Goal: Transaction & Acquisition: Purchase product/service

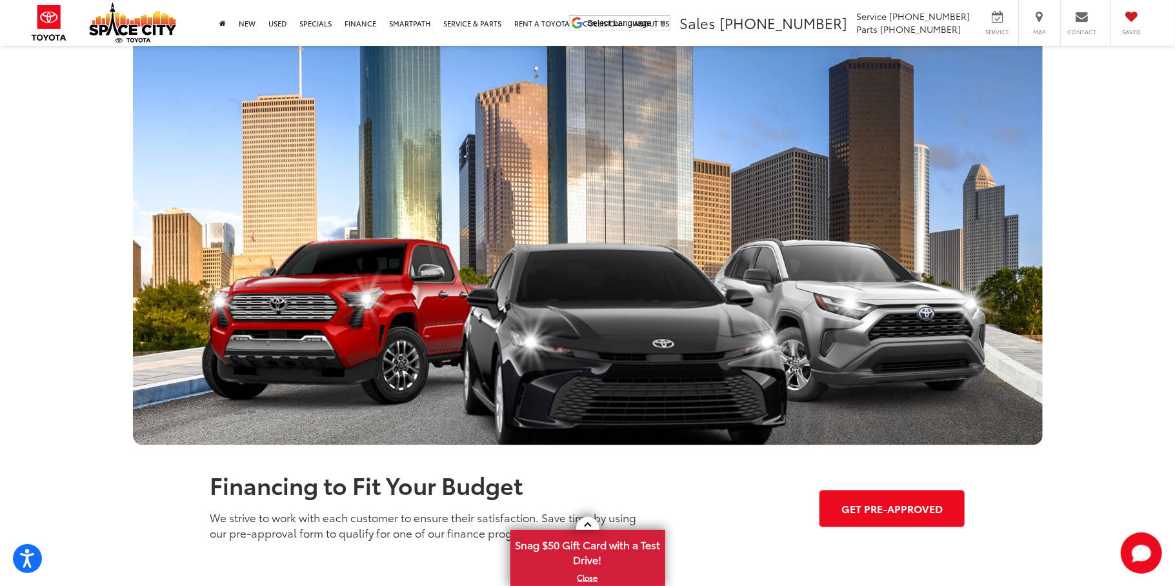
scroll to position [1460, 0]
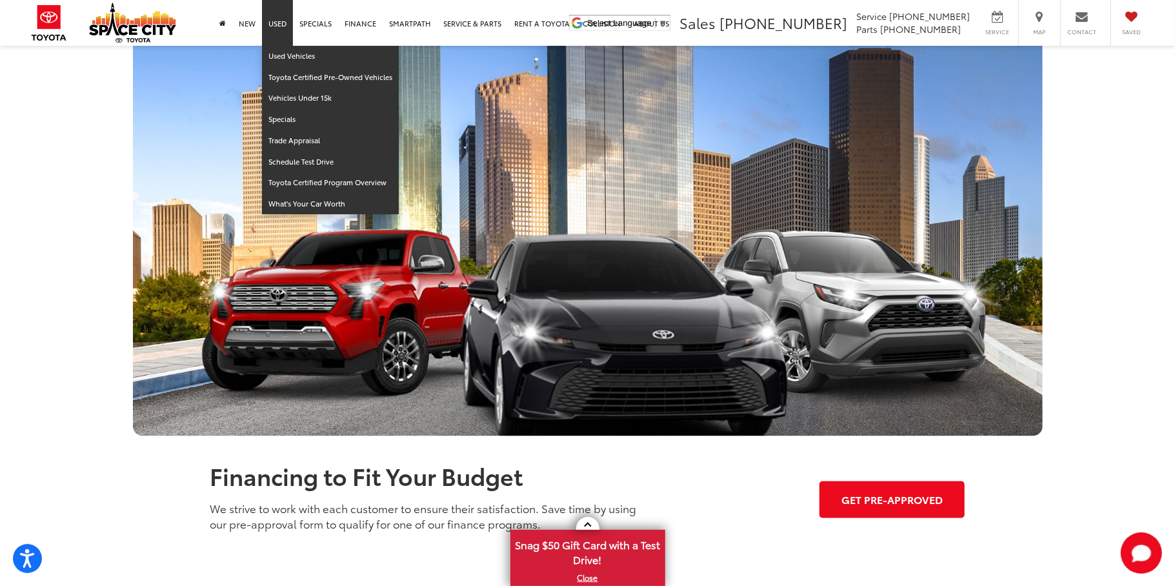
click at [274, 25] on link "Used" at bounding box center [277, 23] width 31 height 46
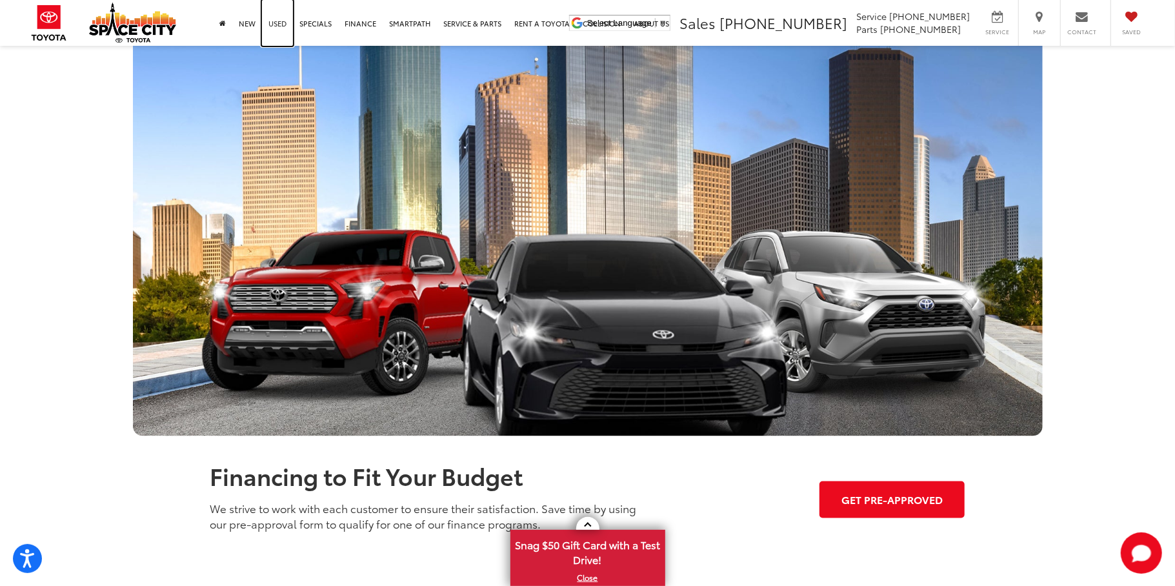
click at [274, 25] on link "Used" at bounding box center [277, 23] width 31 height 46
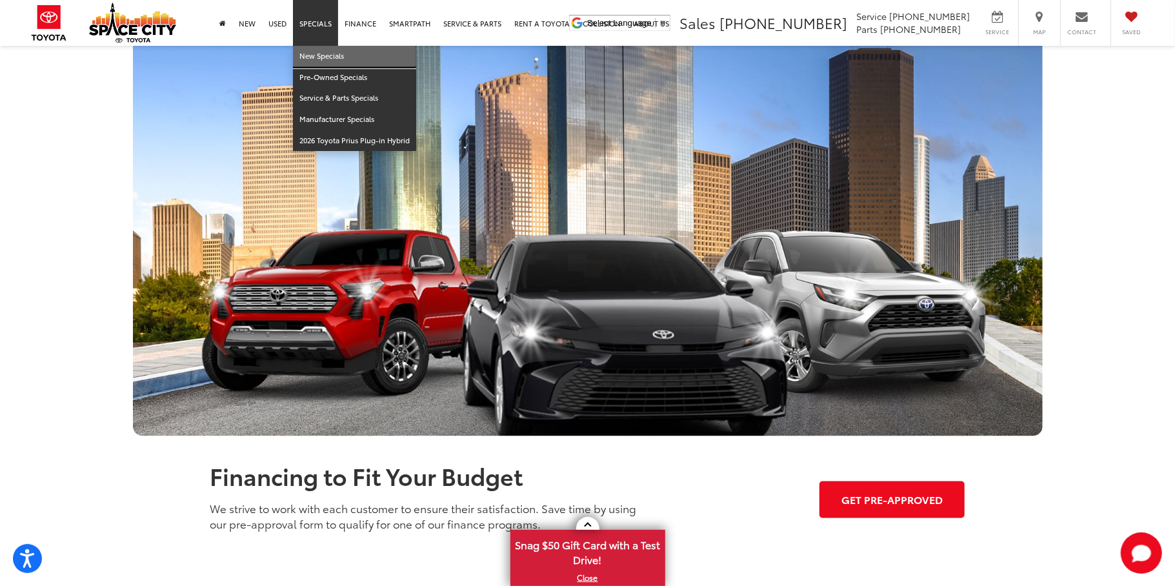
click at [323, 57] on link "New Specials" at bounding box center [354, 56] width 123 height 21
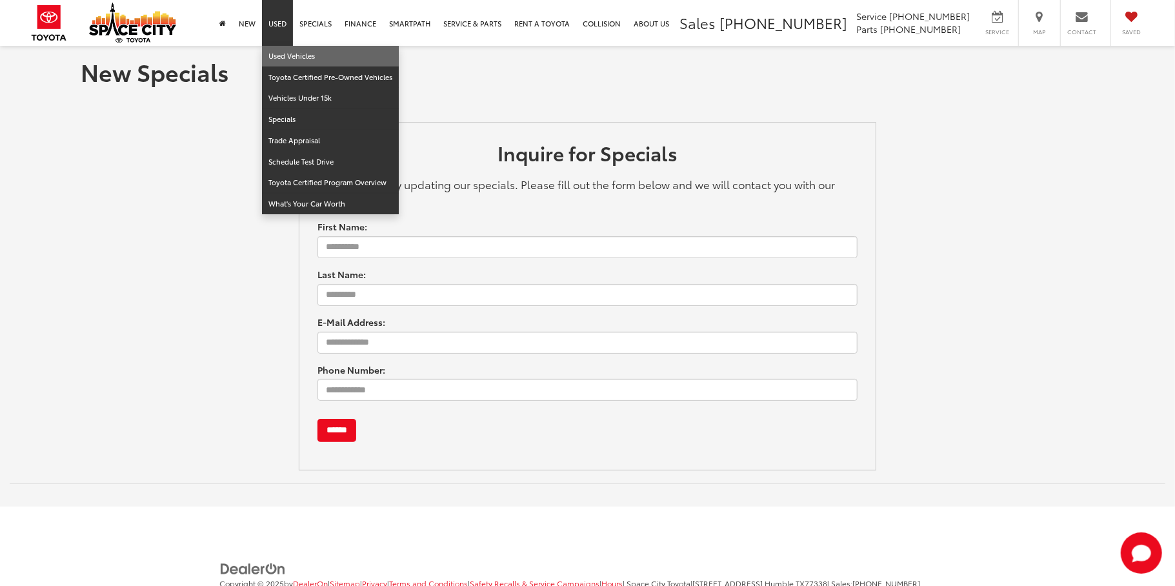
click at [292, 57] on link "Used Vehicles" at bounding box center [330, 56] width 137 height 21
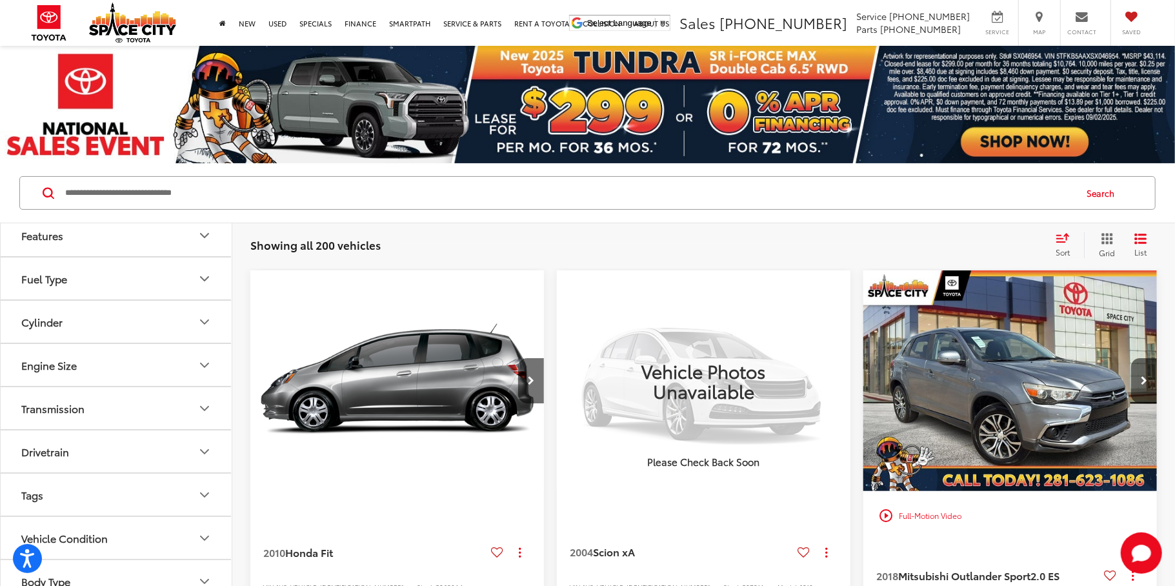
scroll to position [143, 0]
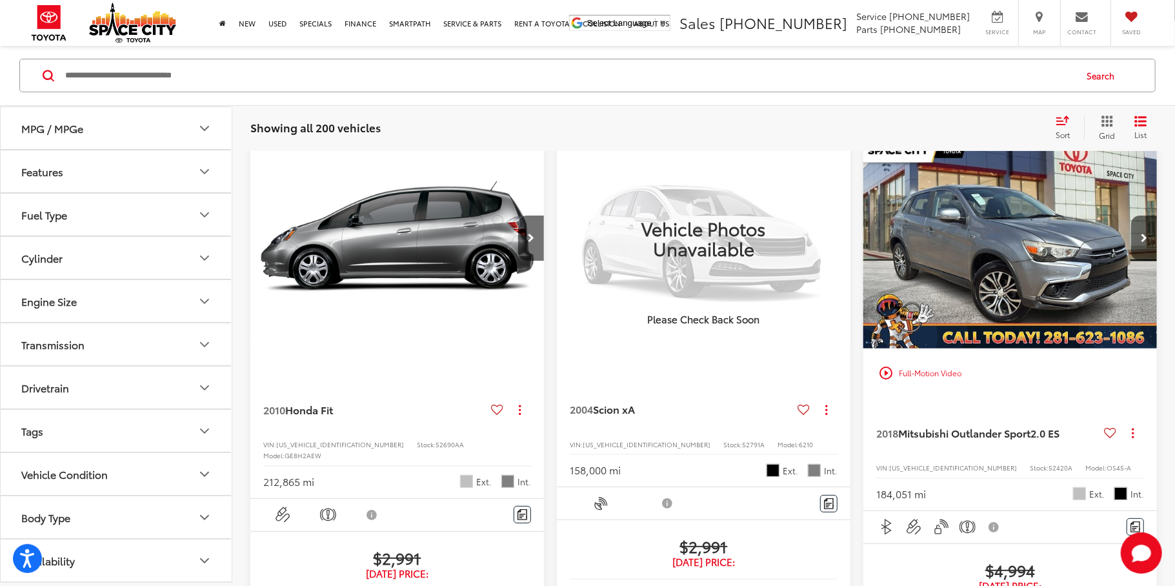
drag, startPoint x: 185, startPoint y: 328, endPoint x: 194, endPoint y: 319, distance: 12.8
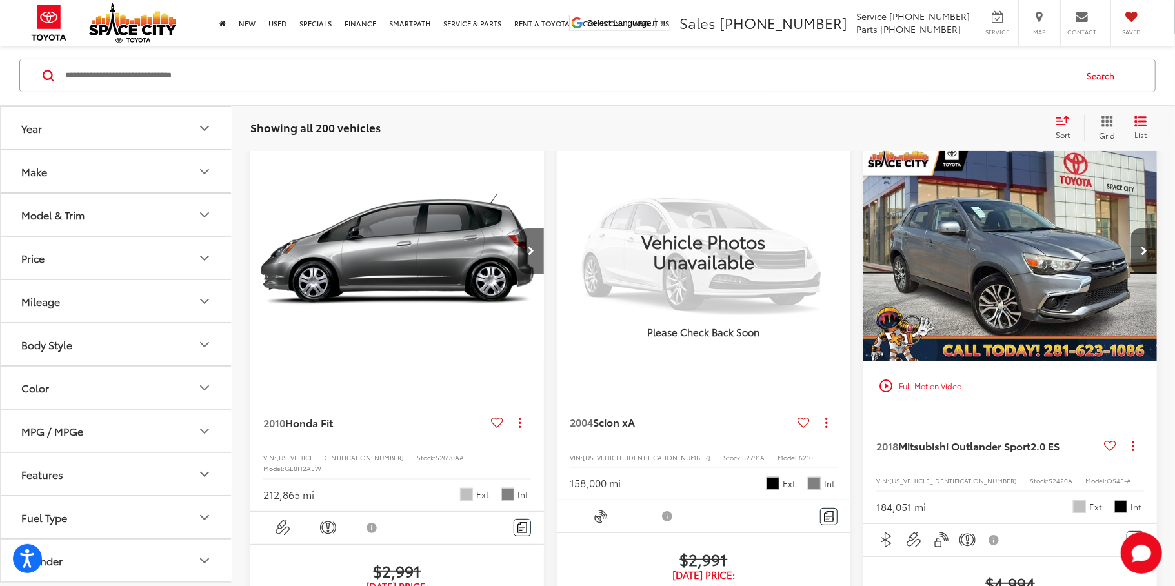
scroll to position [112, 0]
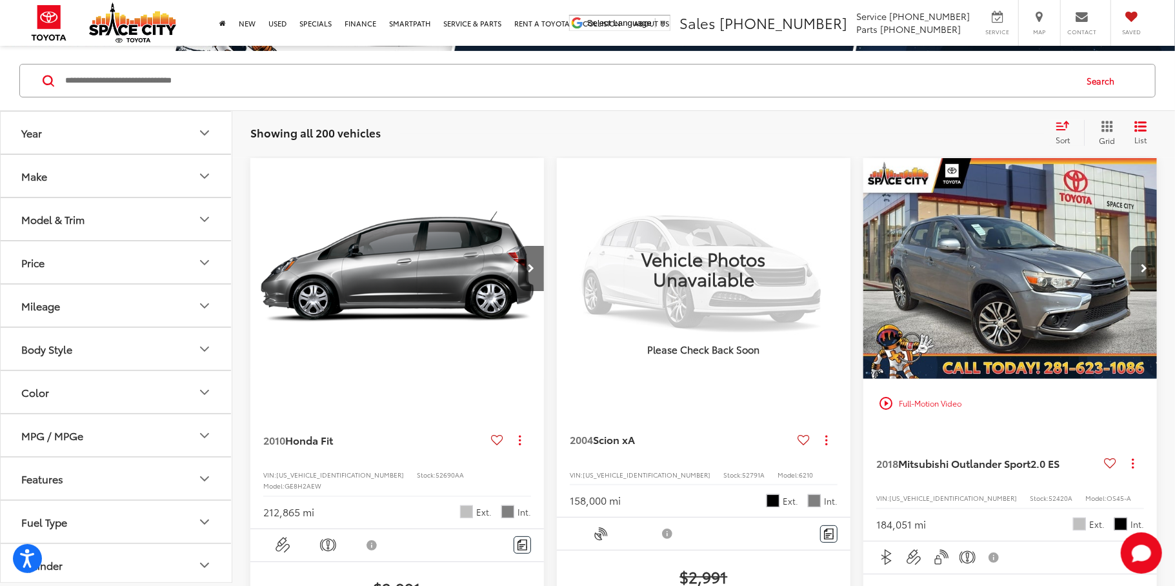
click at [205, 261] on icon "Price" at bounding box center [204, 262] width 15 height 15
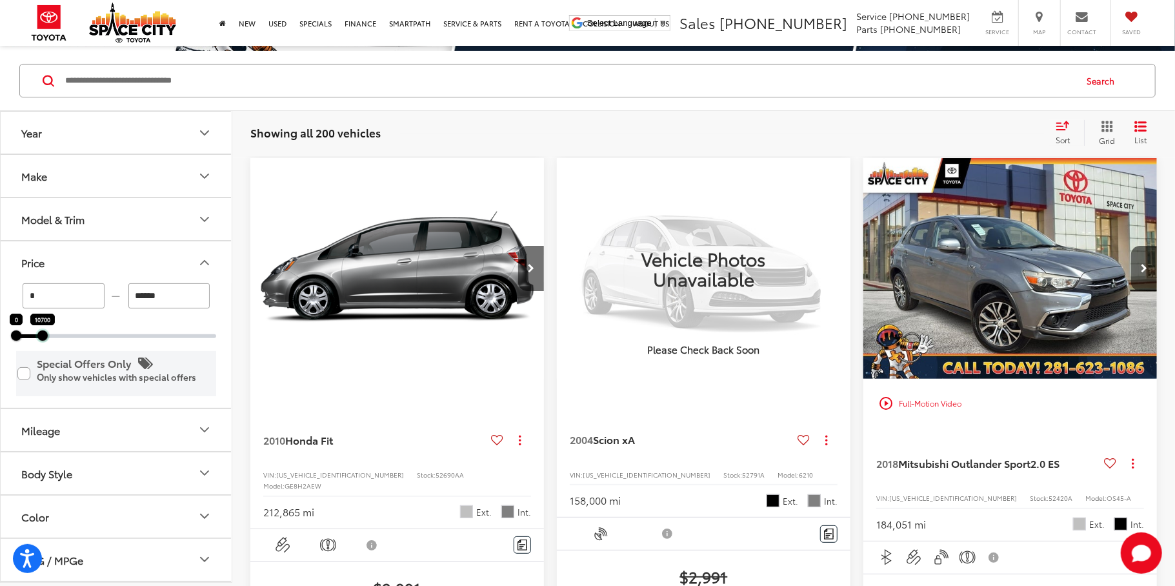
drag, startPoint x: 212, startPoint y: 336, endPoint x: 38, endPoint y: 368, distance: 176.4
click at [38, 368] on div "* — ****** 0 10700 Special Offers Only Only show vehicles with special offers" at bounding box center [116, 345] width 231 height 125
type input "******"
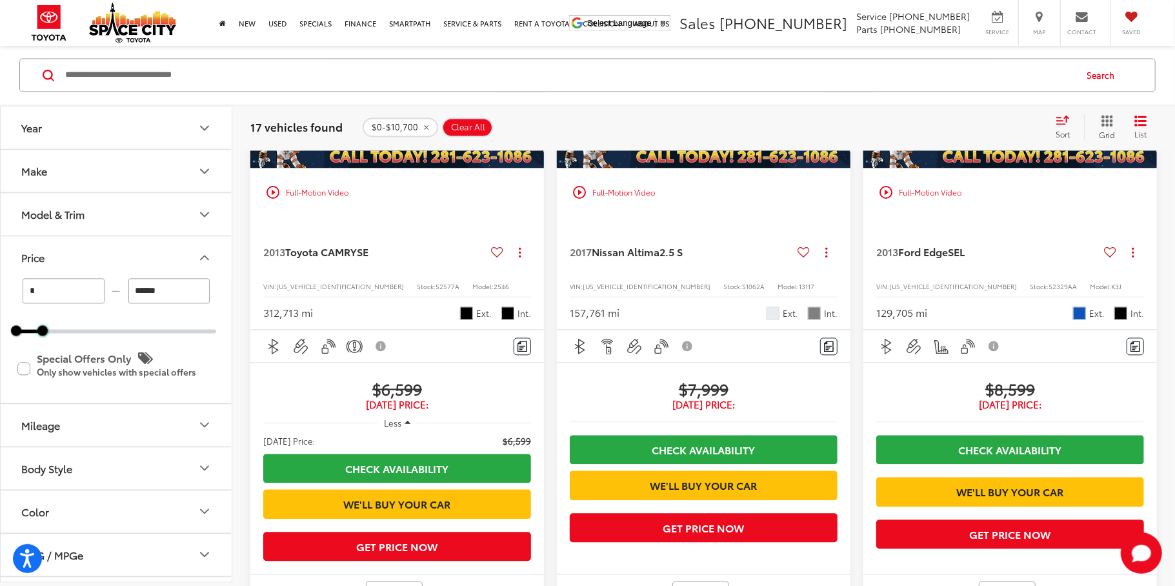
scroll to position [1821, 0]
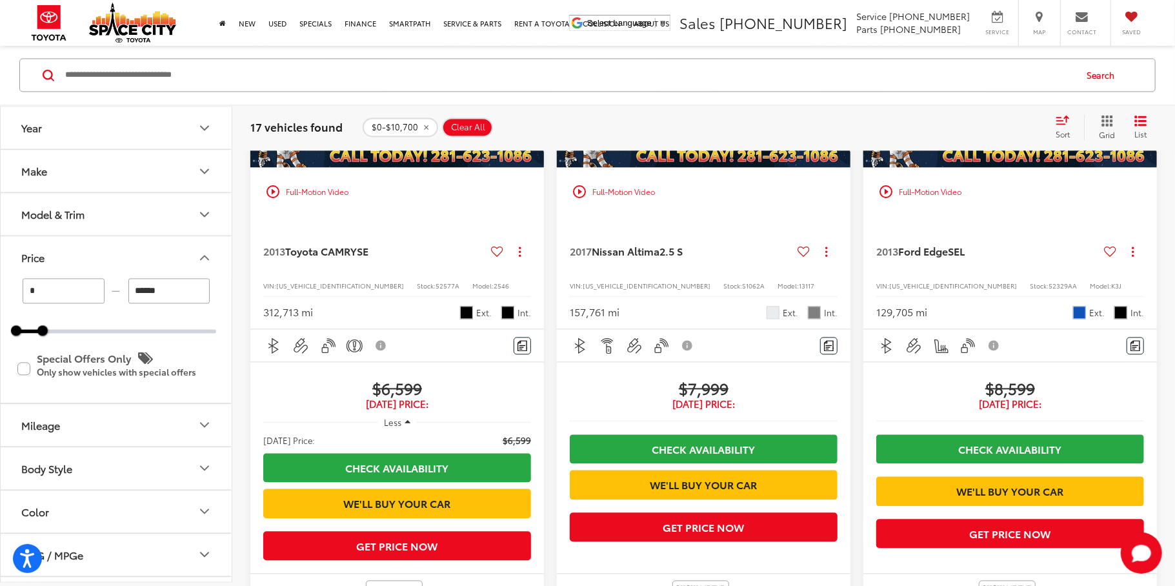
click at [363, 166] on img "2013 Toyota CAMRY SE 0" at bounding box center [398, 57] width 296 height 222
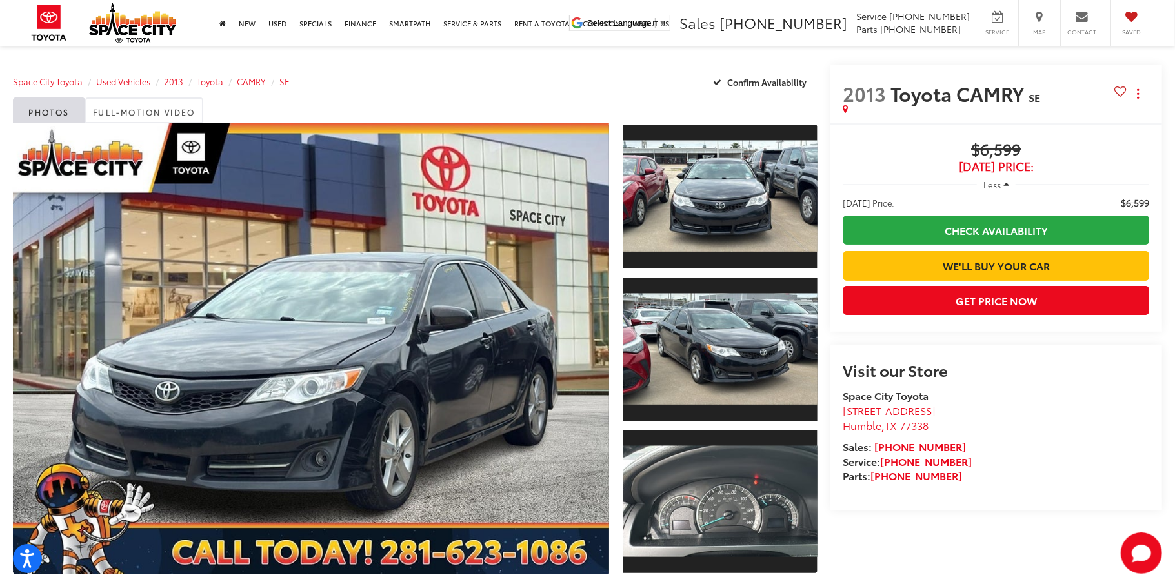
drag, startPoint x: 1169, startPoint y: 68, endPoint x: 1160, endPoint y: 59, distance: 12.8
click at [1160, 59] on html "Accessibility Screen-Reader Guide, Feedback, and Issue Reporting | New window S…" at bounding box center [587, 293] width 1175 height 586
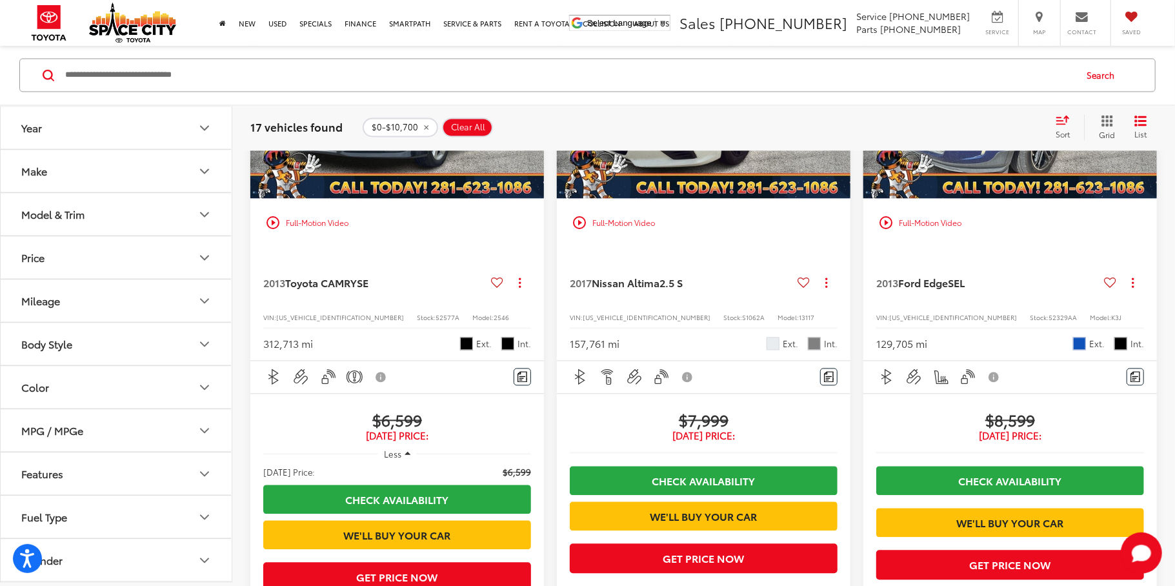
click at [703, 176] on img "2017 Nissan Altima 2.5 S 0" at bounding box center [704, 88] width 296 height 222
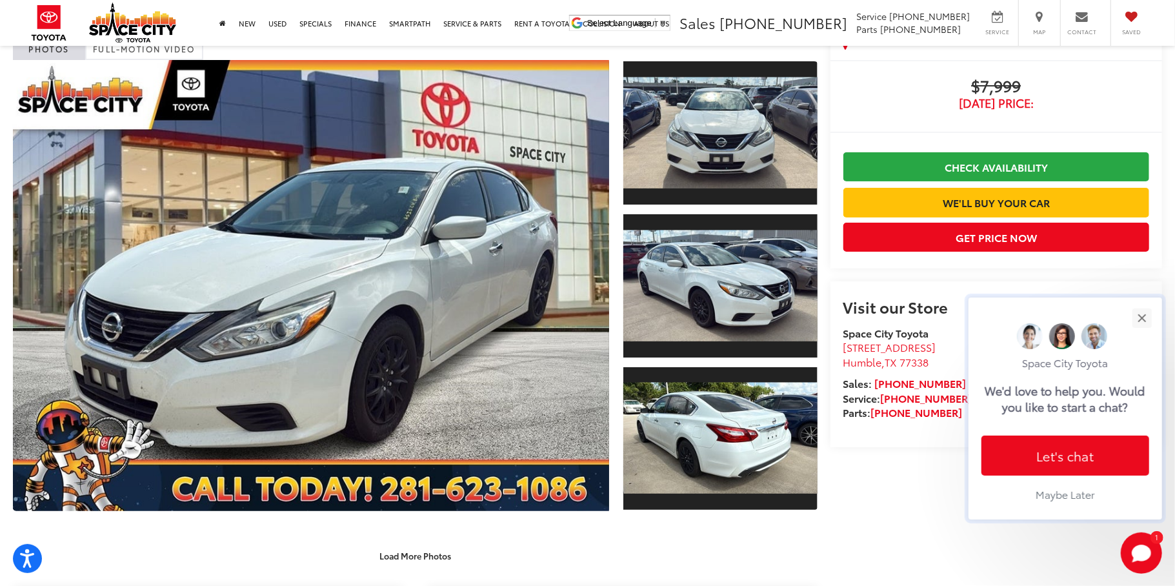
scroll to position [63, 0]
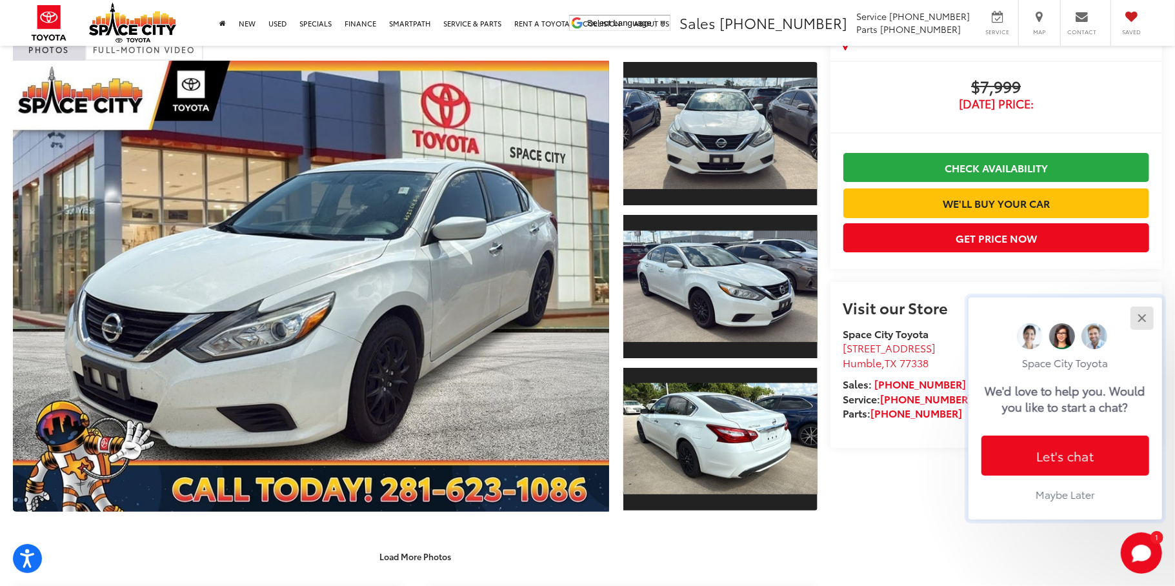
click at [1141, 321] on button "Close" at bounding box center [1142, 318] width 28 height 28
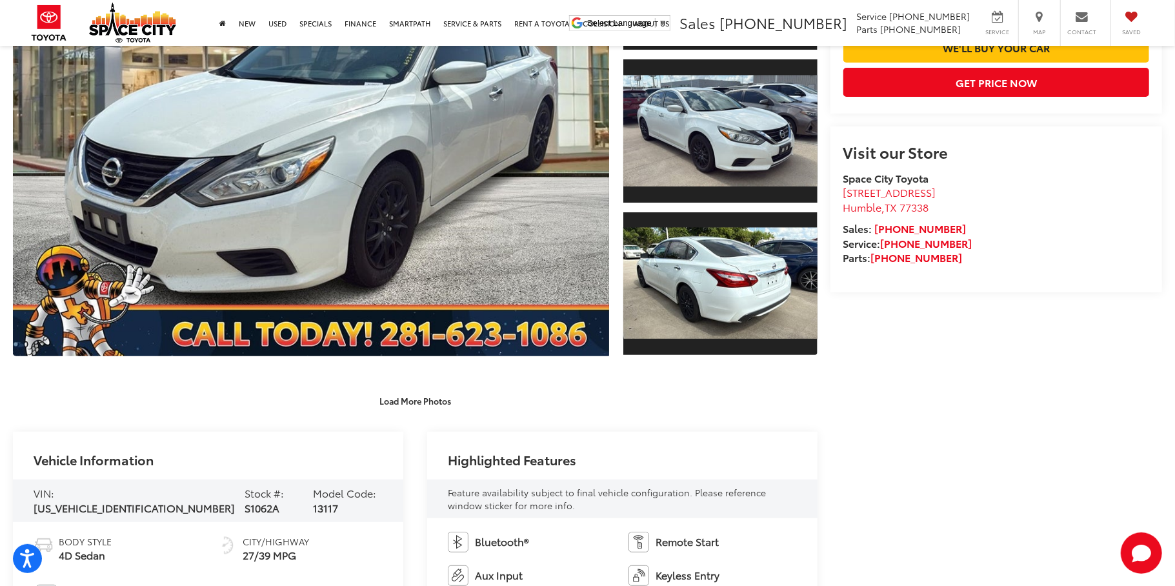
scroll to position [0, 0]
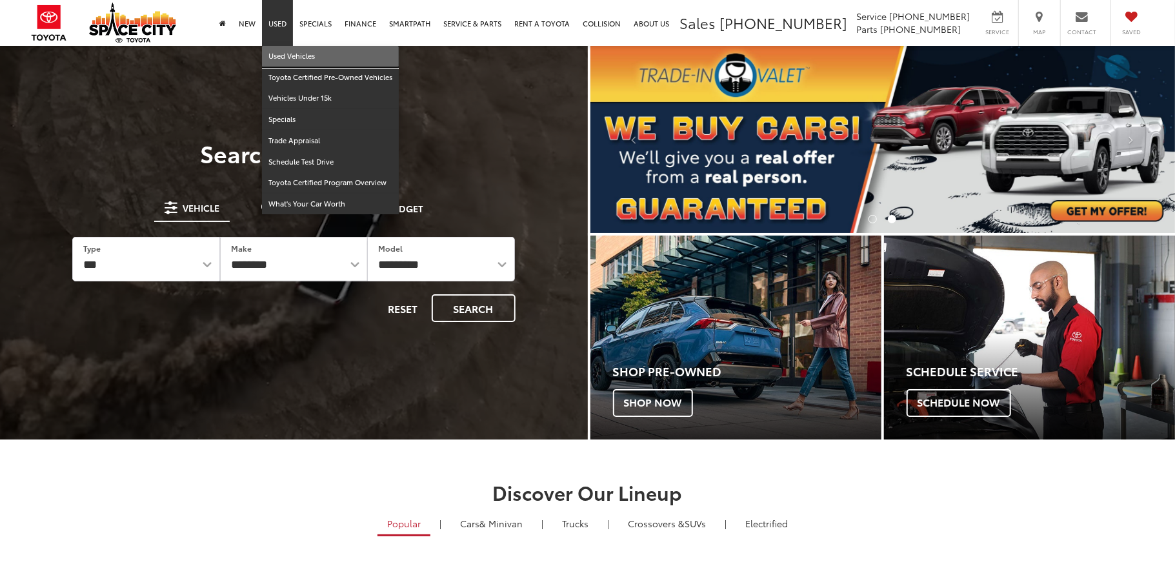
click at [296, 57] on link "Used Vehicles" at bounding box center [330, 56] width 137 height 21
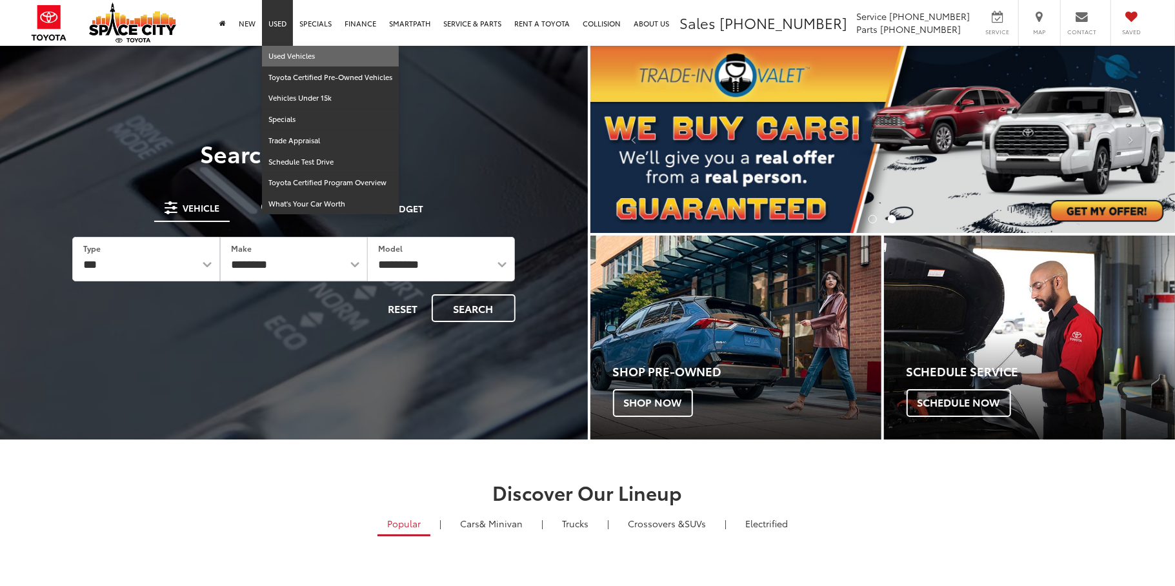
click at [296, 57] on div at bounding box center [294, 339] width 588 height 586
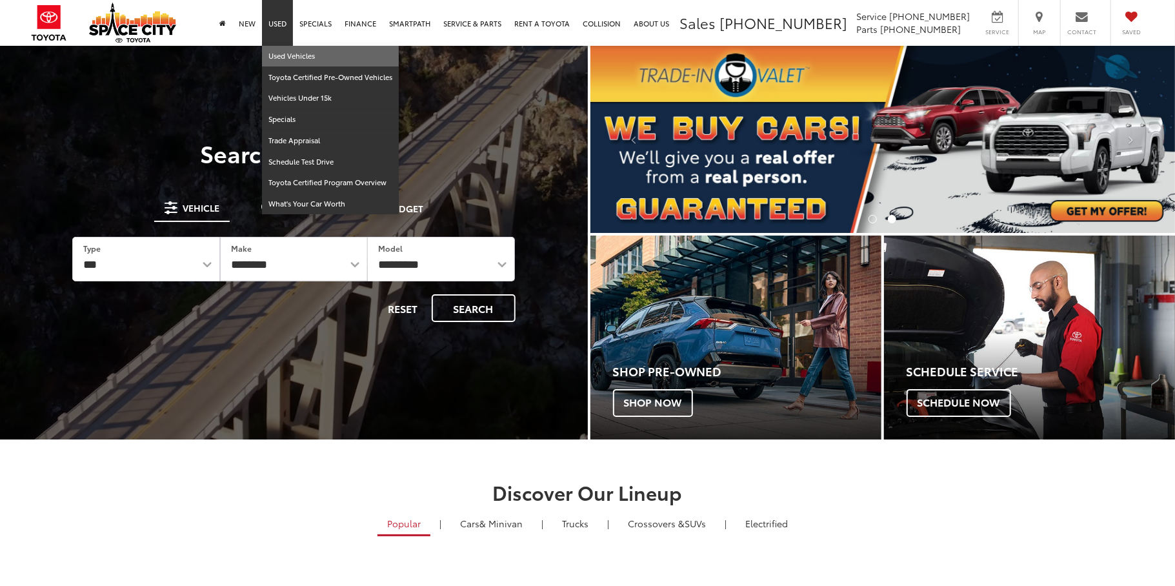
click at [296, 57] on div at bounding box center [294, 339] width 588 height 586
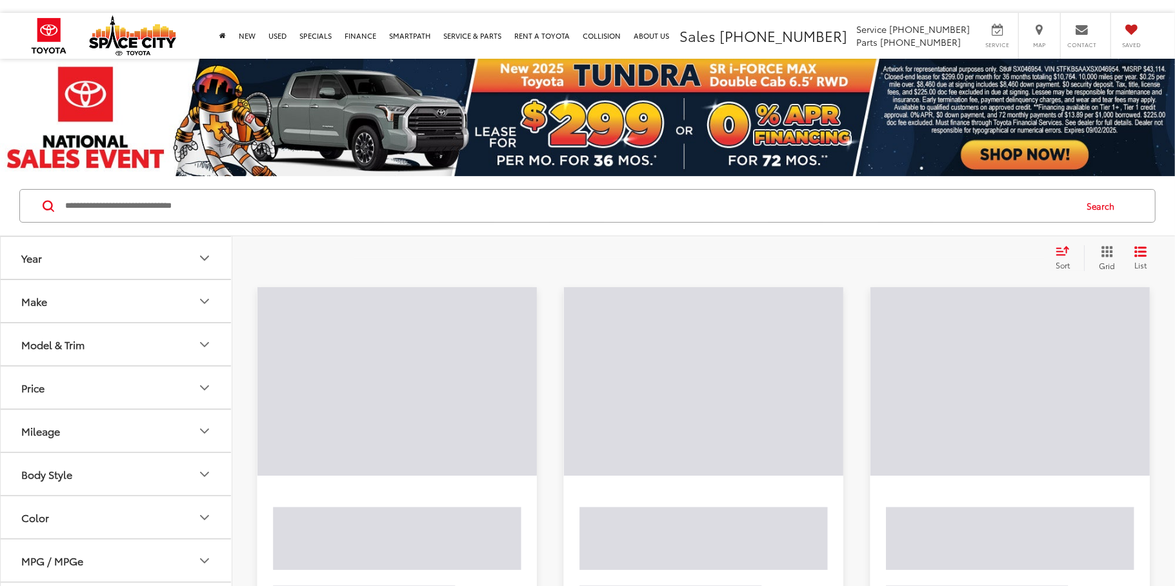
scroll to position [52, 0]
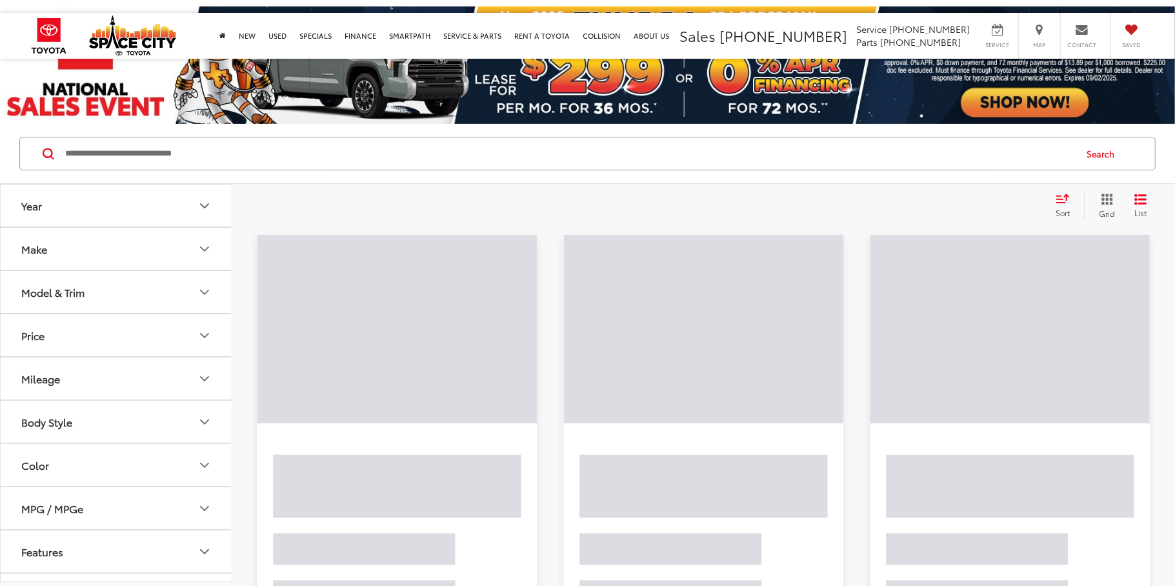
click at [199, 292] on icon "Model & Trim" at bounding box center [204, 292] width 15 height 15
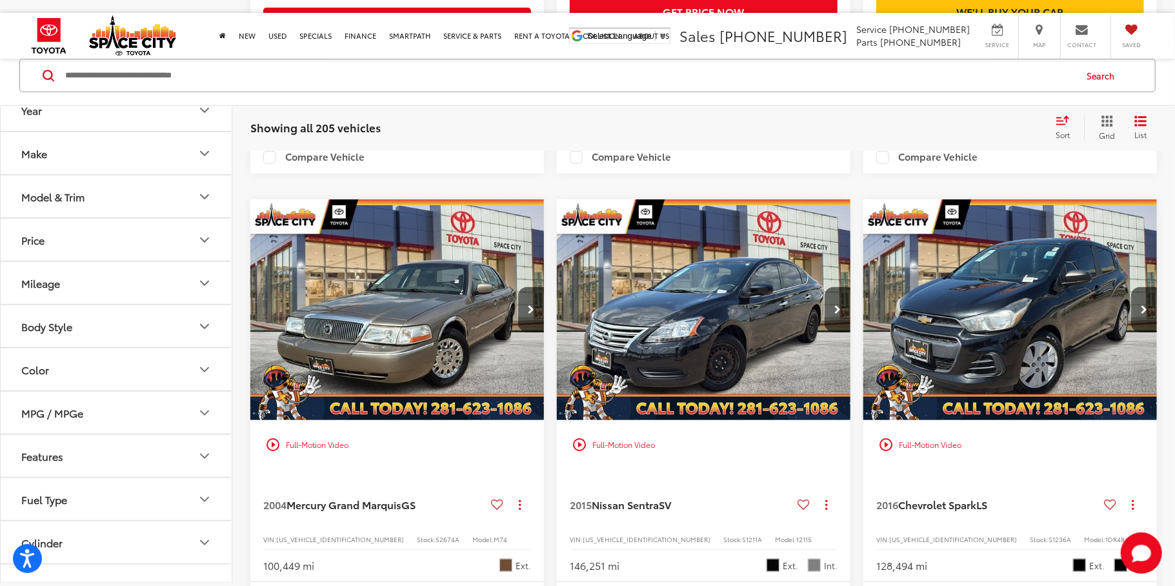
scroll to position [1, 0]
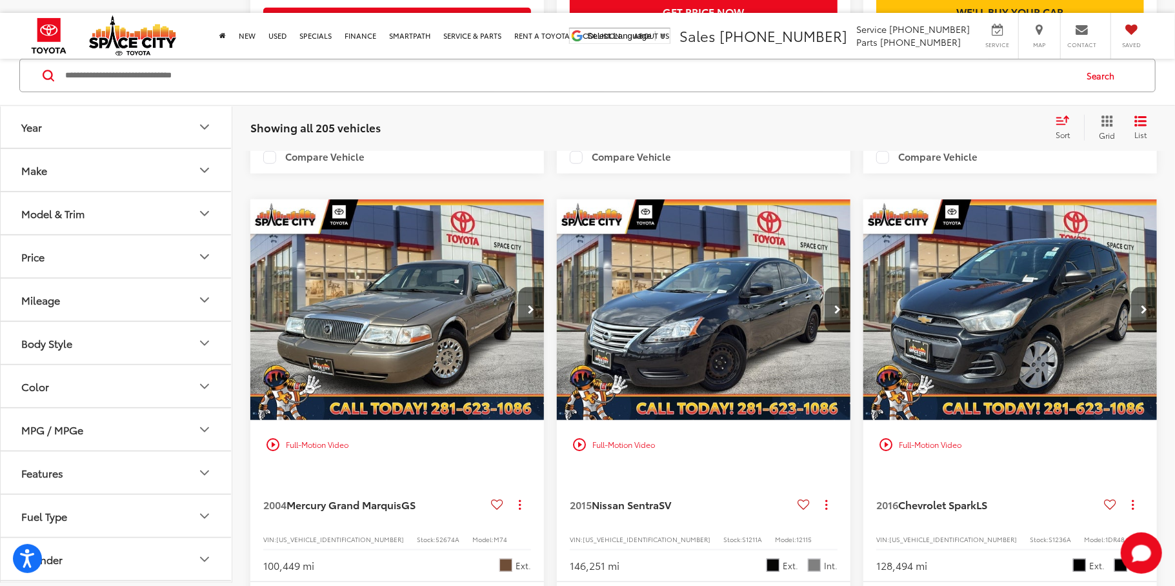
click at [190, 212] on button "Model & Trim" at bounding box center [117, 213] width 232 height 42
click at [200, 216] on icon "Model & Trim" at bounding box center [204, 213] width 15 height 15
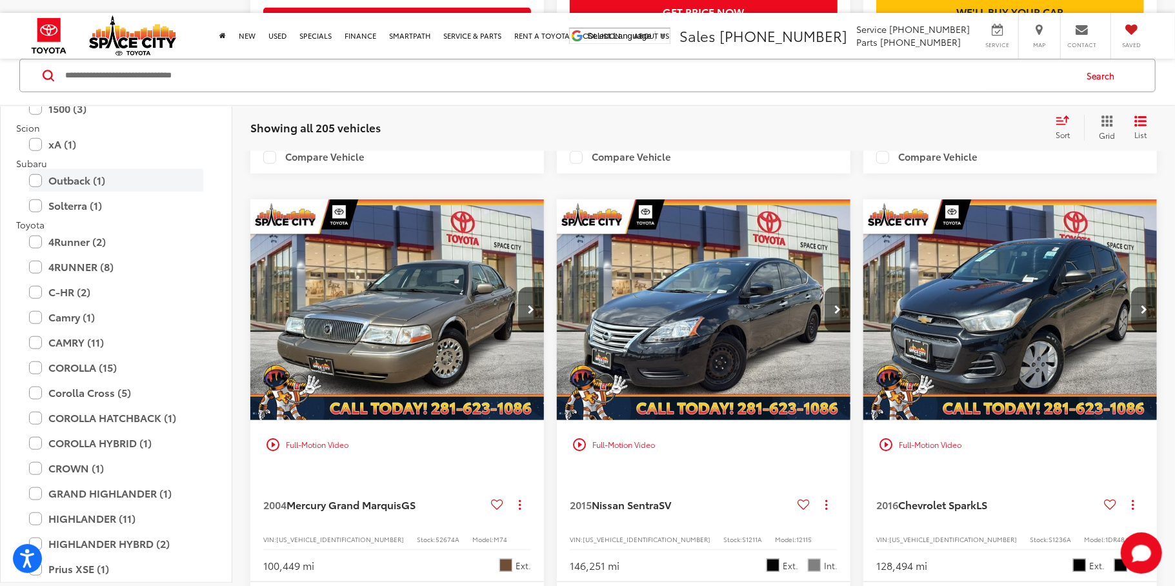
scroll to position [2055, 0]
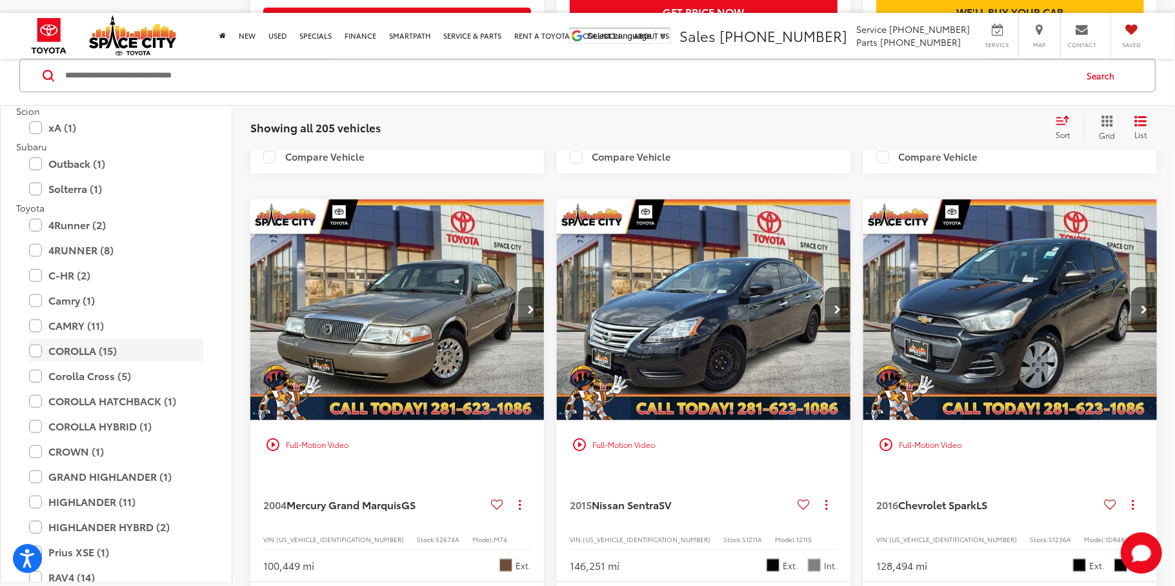
click at [35, 352] on label "COROLLA (15)" at bounding box center [116, 350] width 174 height 23
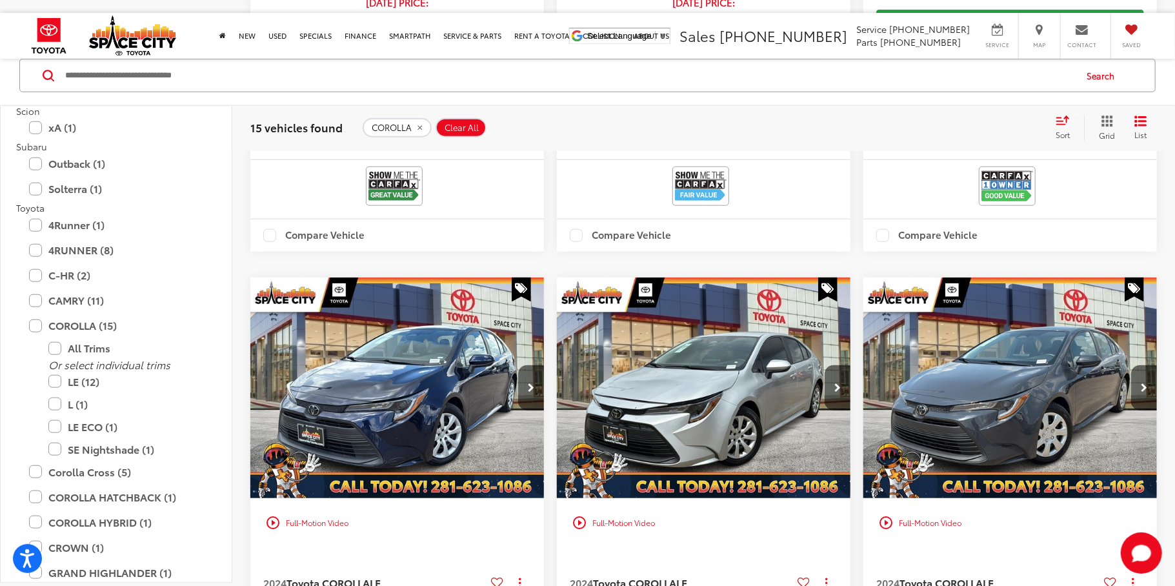
scroll to position [715, 0]
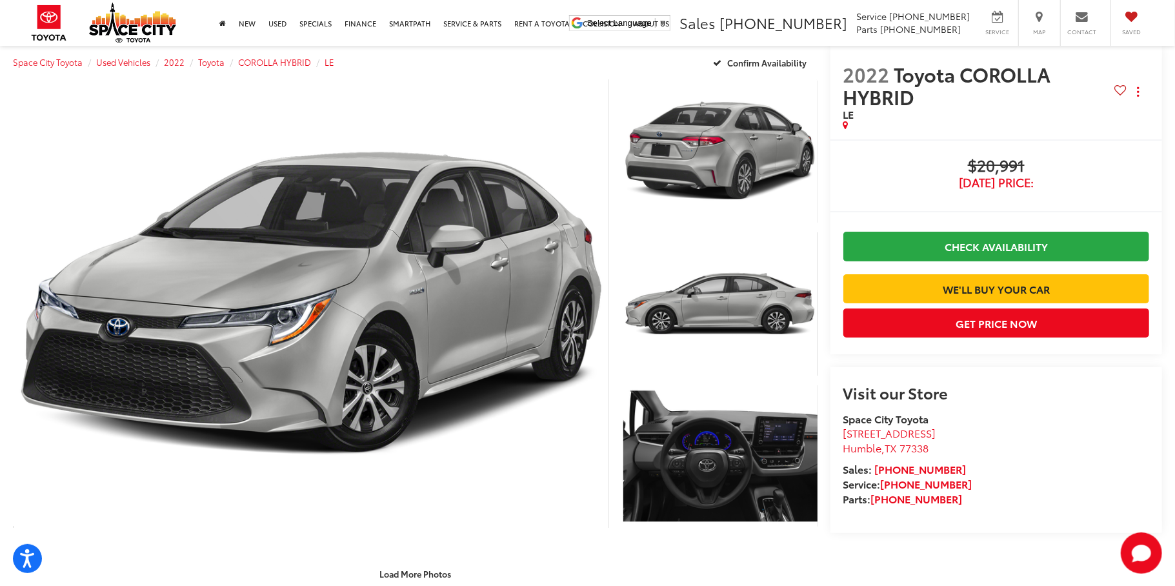
scroll to position [26, 0]
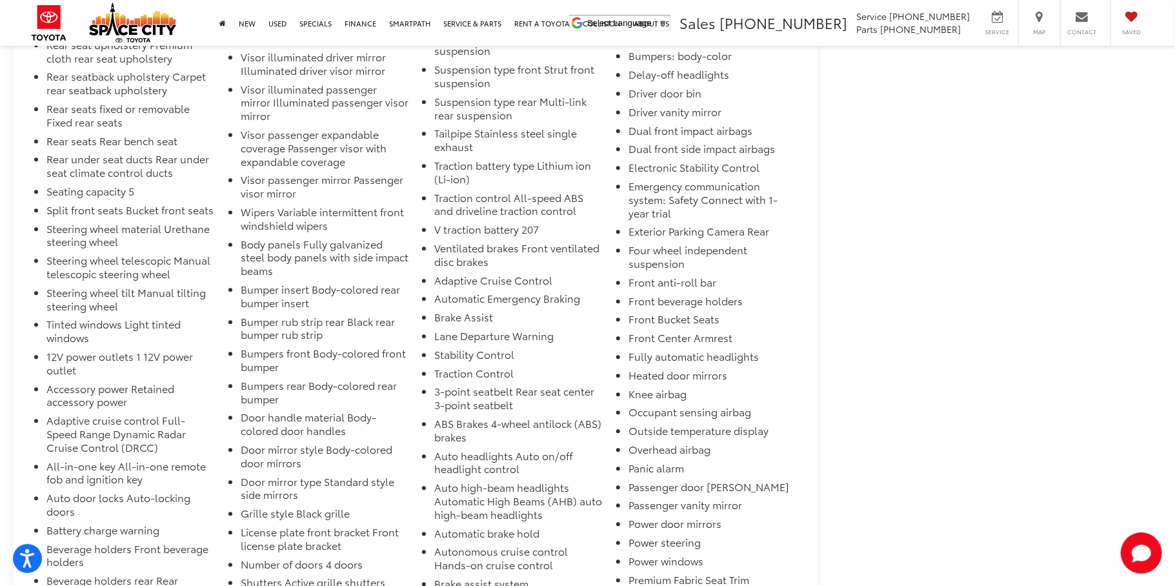
drag, startPoint x: 871, startPoint y: 370, endPoint x: 862, endPoint y: 373, distance: 8.8
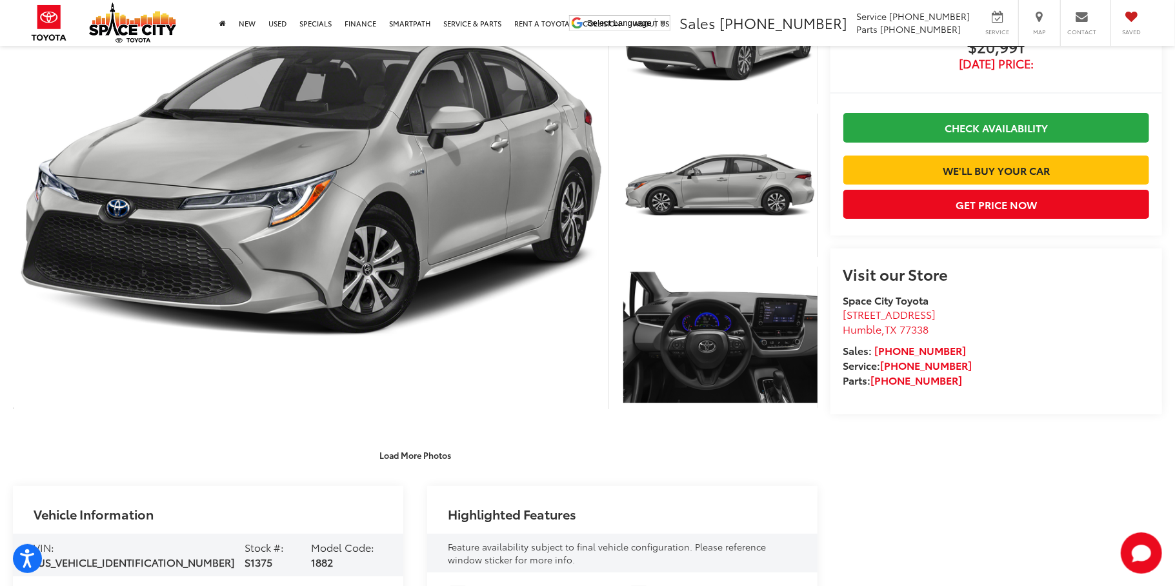
scroll to position [0, 0]
